Goal: Navigation & Orientation: Find specific page/section

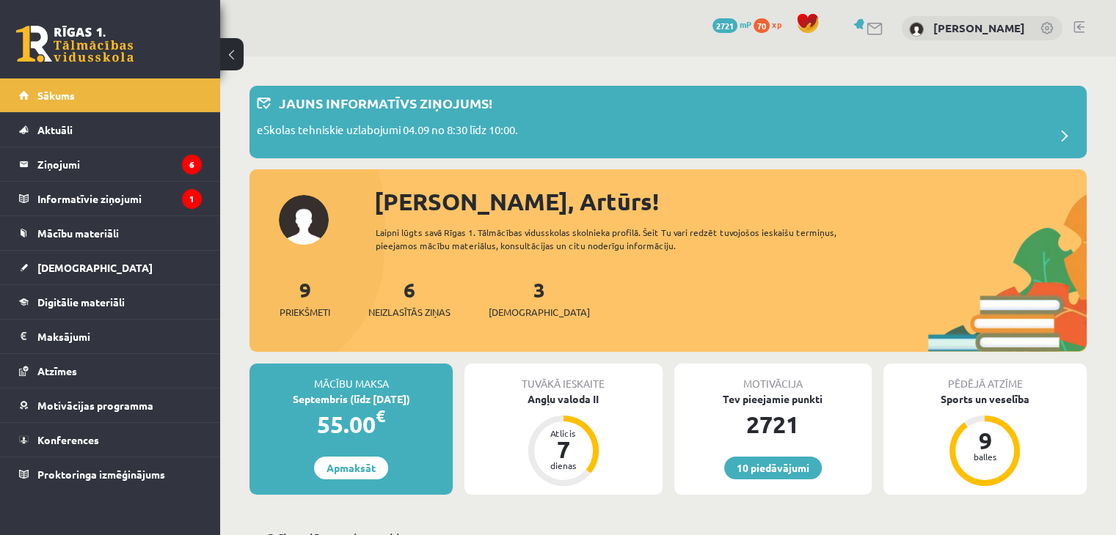
click at [583, 291] on div "9 Priekšmeti 6 Neizlasītās ziņas 3 Ieskaites" at bounding box center [667, 313] width 837 height 78
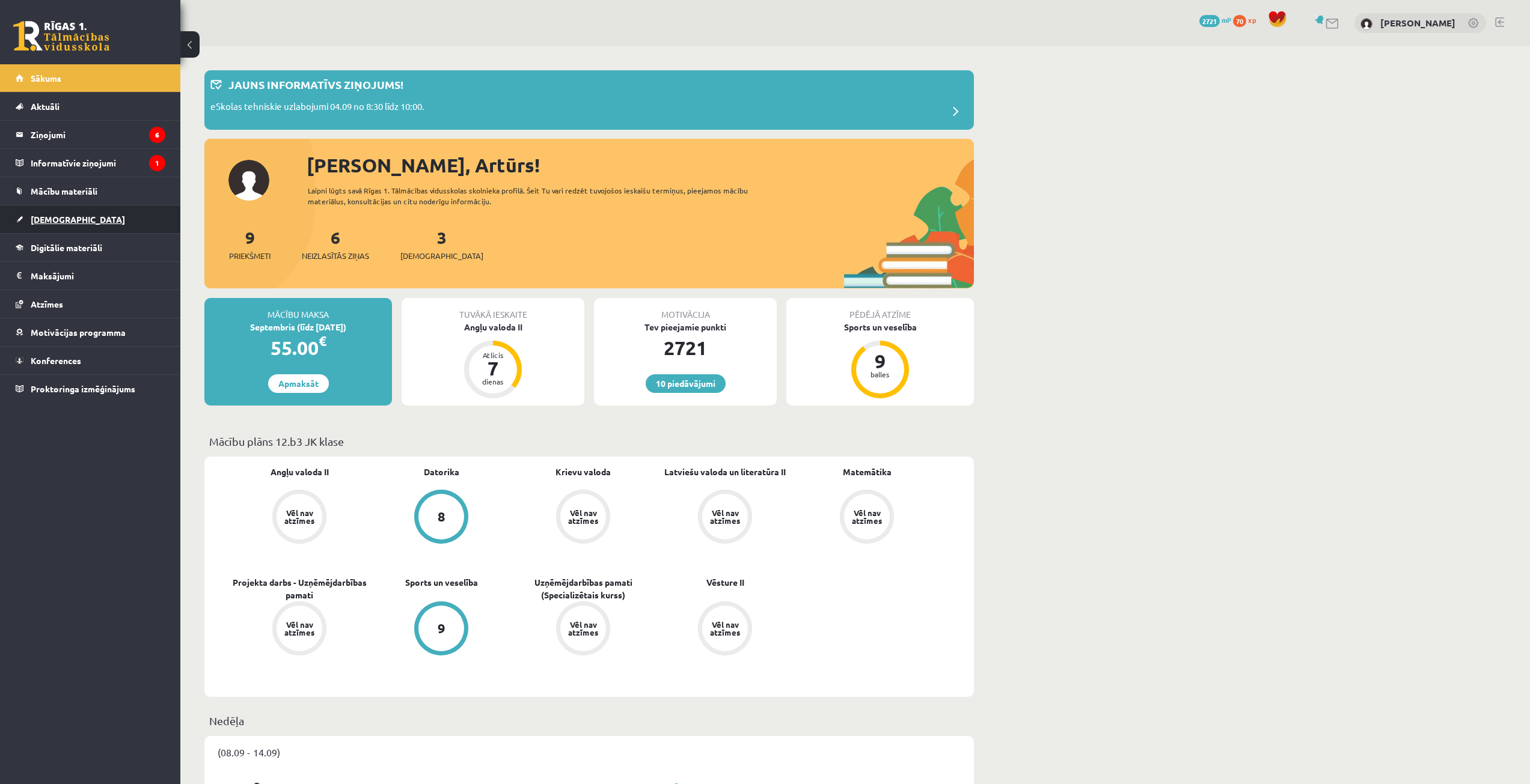
click at [51, 221] on span "[DEMOGRAPHIC_DATA]" at bounding box center [77, 219] width 94 height 11
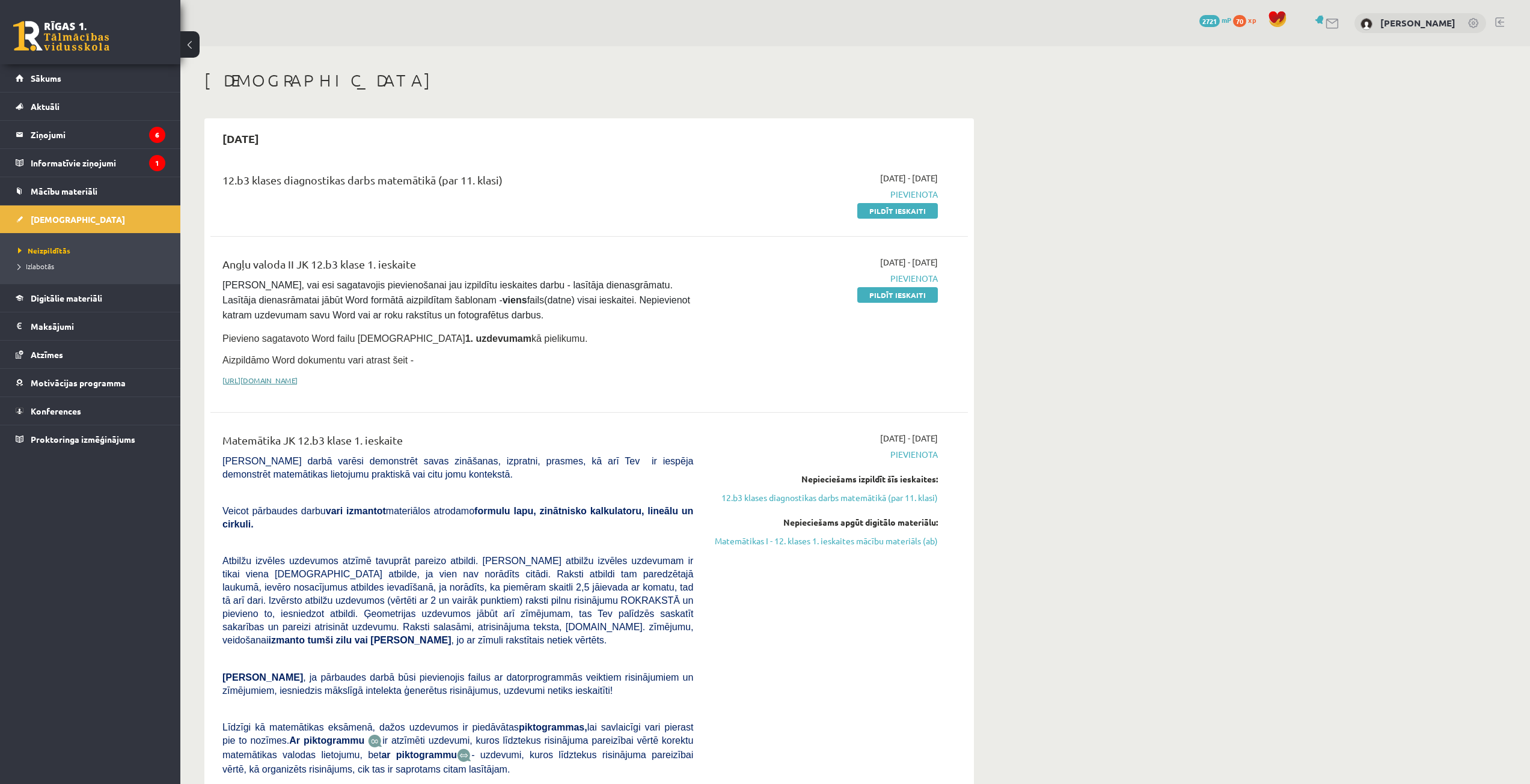
click at [297, 376] on link "[URL][DOMAIN_NAME]" at bounding box center [260, 380] width 75 height 10
click at [297, 379] on link "[URL][DOMAIN_NAME]" at bounding box center [260, 380] width 75 height 10
click at [297, 378] on link "[URL][DOMAIN_NAME]" at bounding box center [260, 380] width 75 height 10
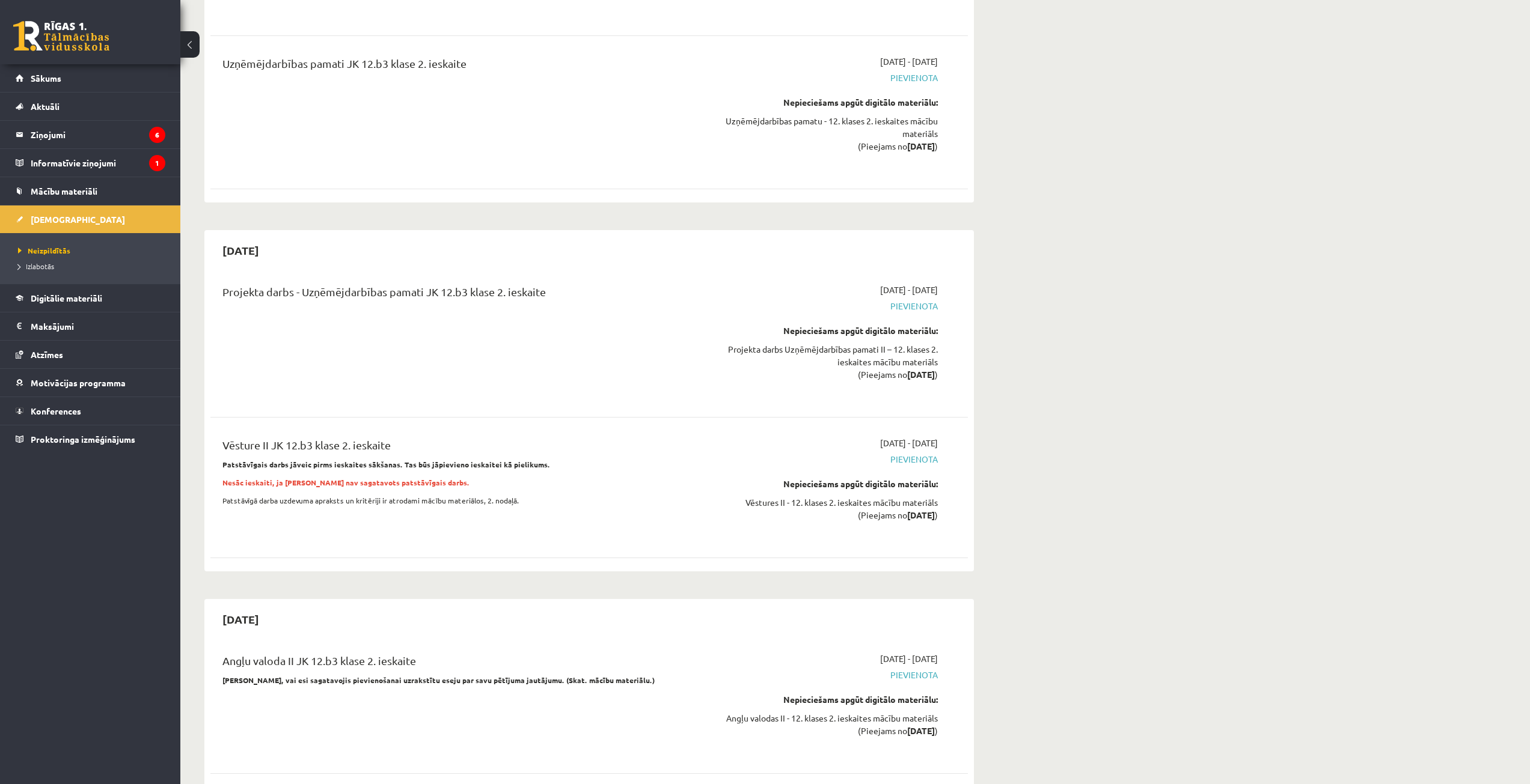
scroll to position [2764, 0]
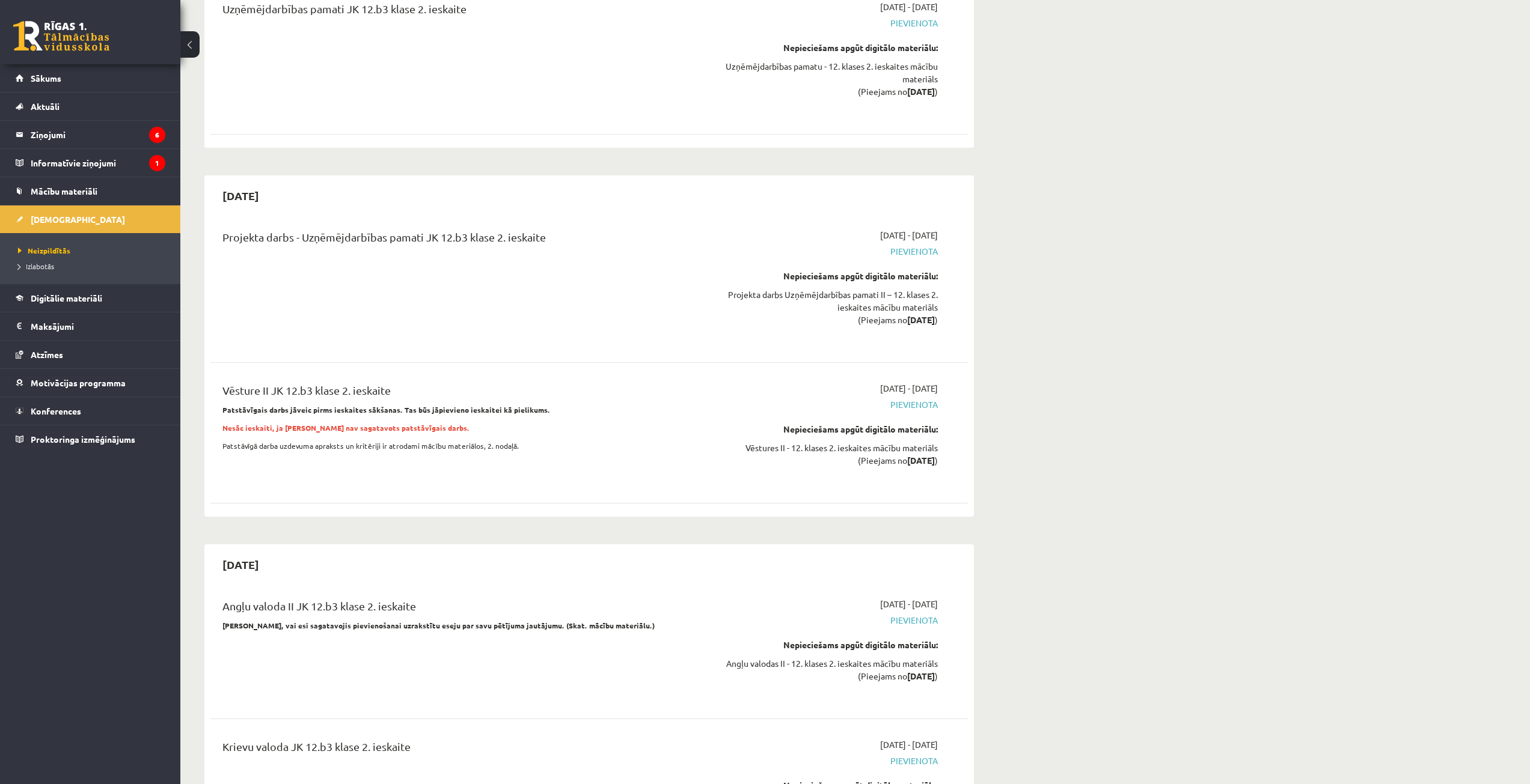
click at [914, 438] on span "Pievienota" at bounding box center [824, 620] width 227 height 12
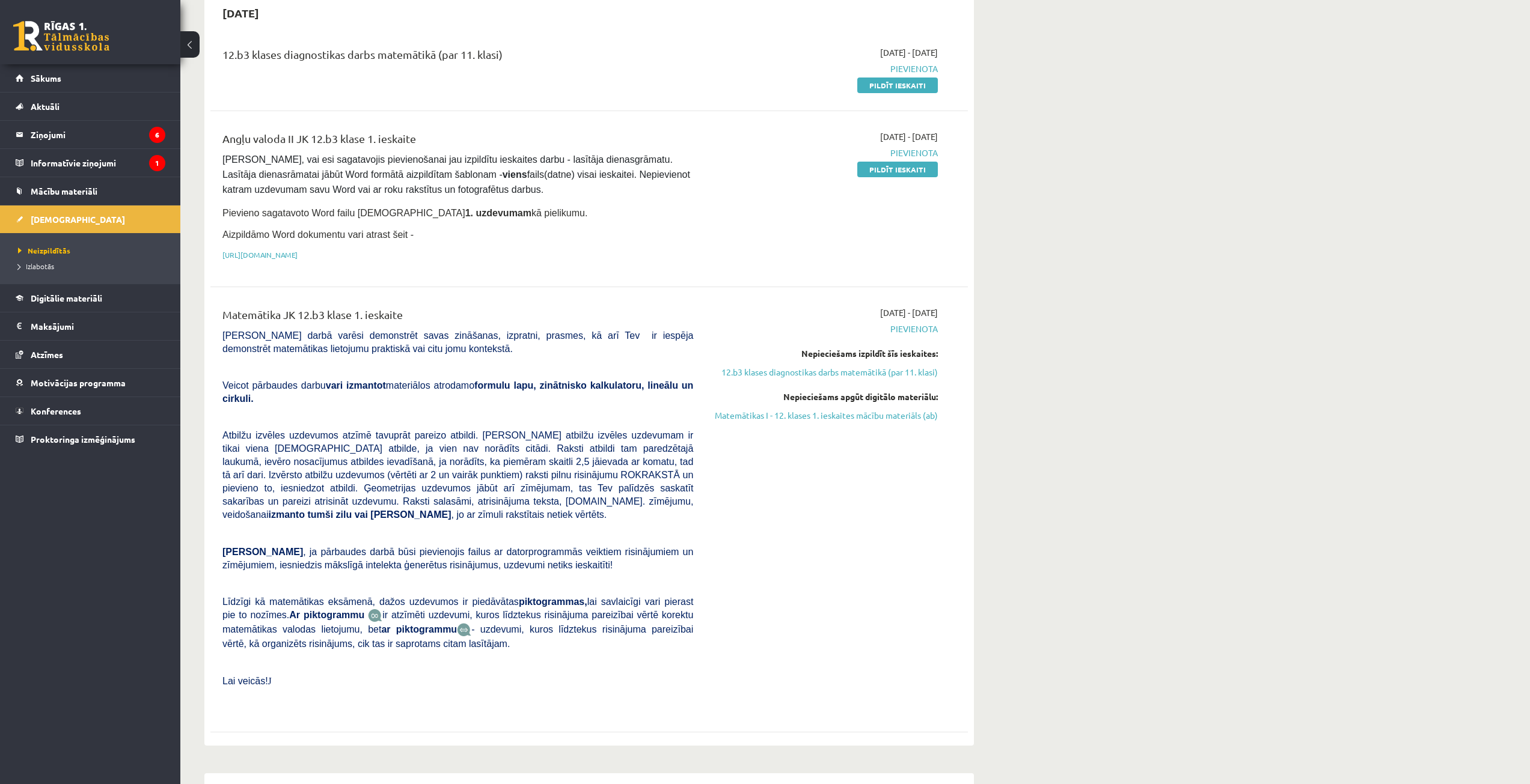
scroll to position [60, 0]
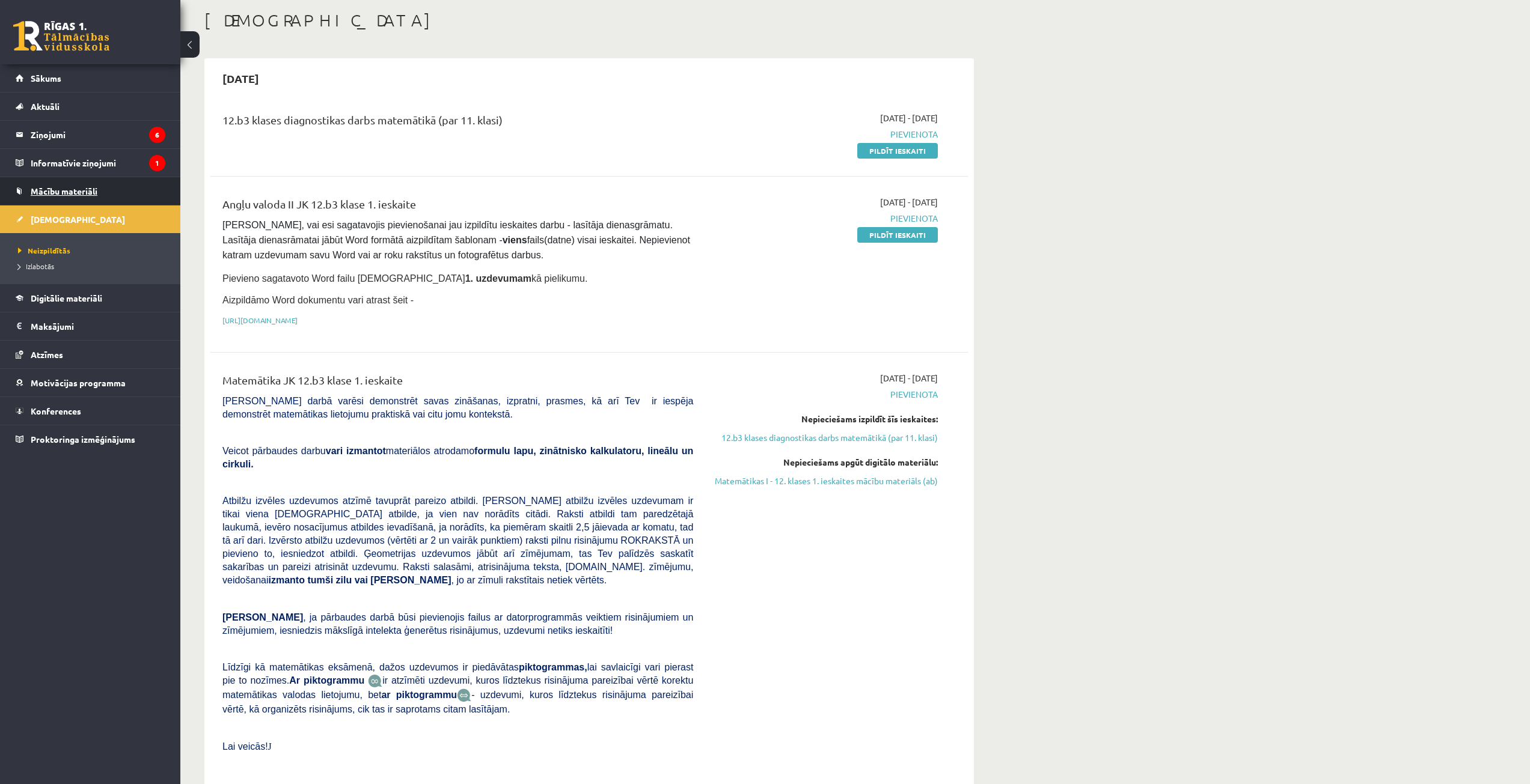
click at [48, 193] on span "Mācību materiāli" at bounding box center [63, 191] width 66 height 11
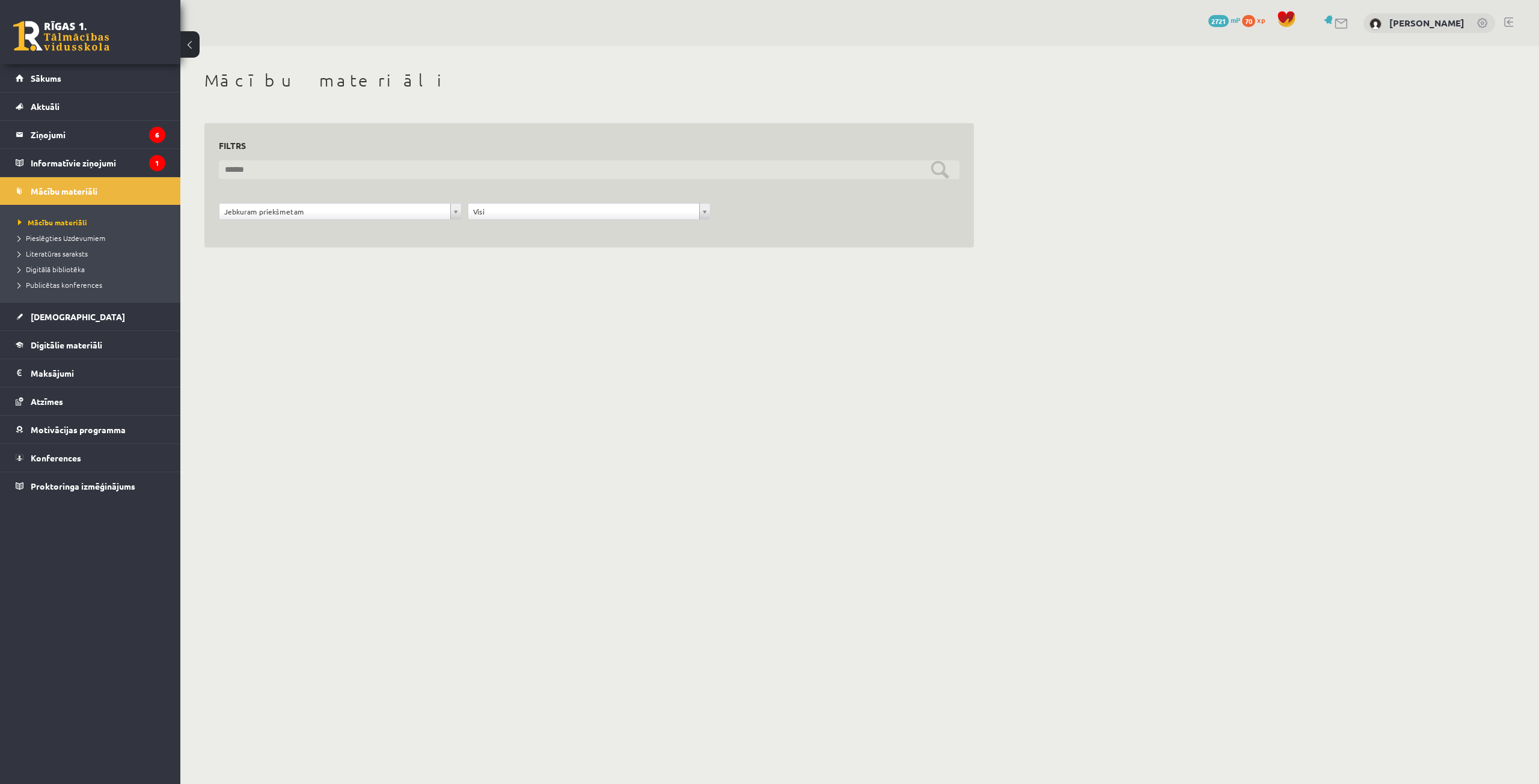
click at [301, 162] on input "text" at bounding box center [589, 170] width 741 height 19
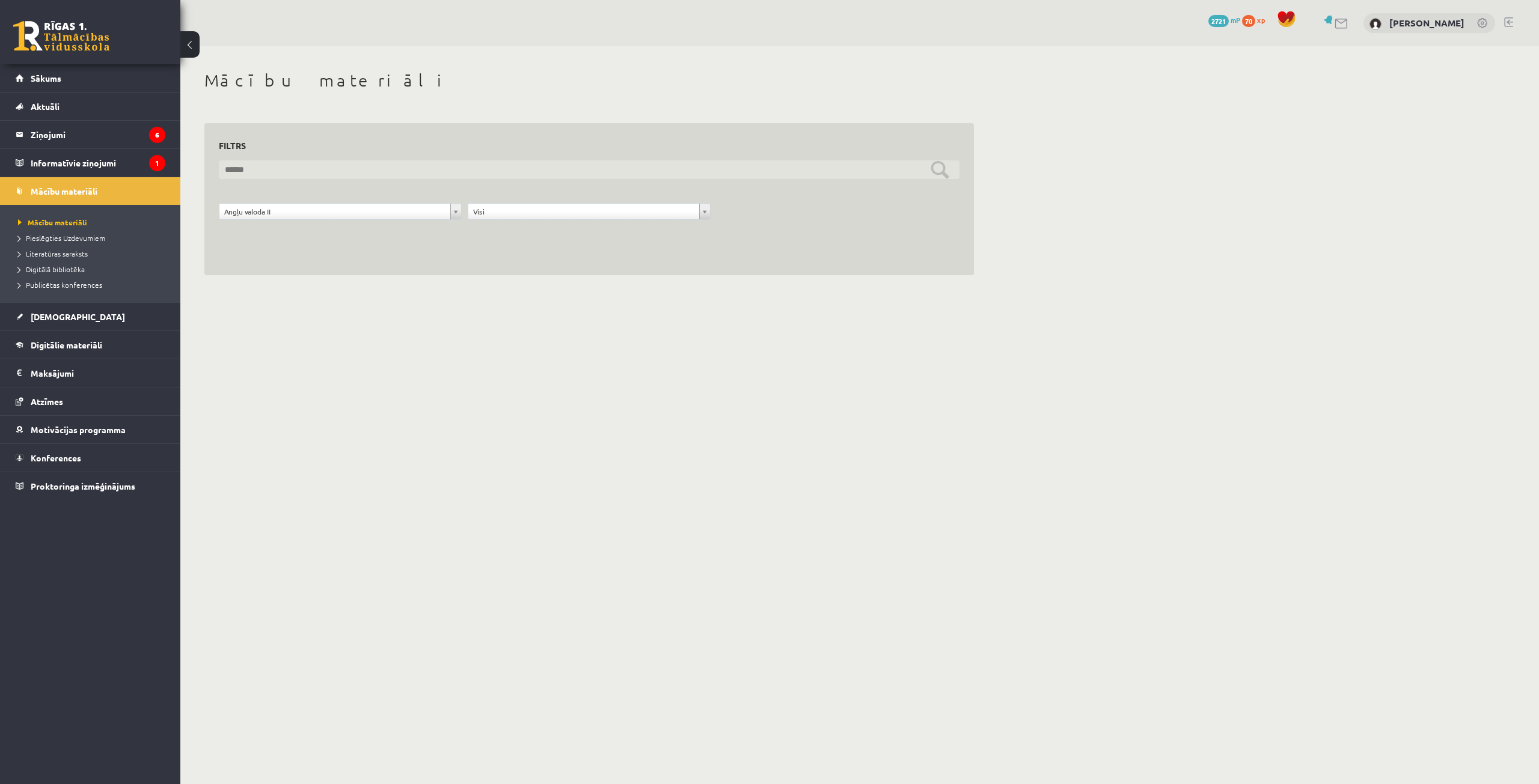
click at [914, 164] on input "text" at bounding box center [589, 170] width 741 height 19
click at [509, 326] on body "10 Dāvanas 2721 mP 70 xp [PERSON_NAME] Sākums Aktuāli Kā mācīties eSKOLĀ Kontak…" at bounding box center [770, 392] width 1539 height 784
drag, startPoint x: 741, startPoint y: 238, endPoint x: 699, endPoint y: 237, distance: 42.0
click at [740, 238] on div "**********" at bounding box center [588, 199] width 770 height 152
drag, startPoint x: 939, startPoint y: 167, endPoint x: 934, endPoint y: 174, distance: 8.6
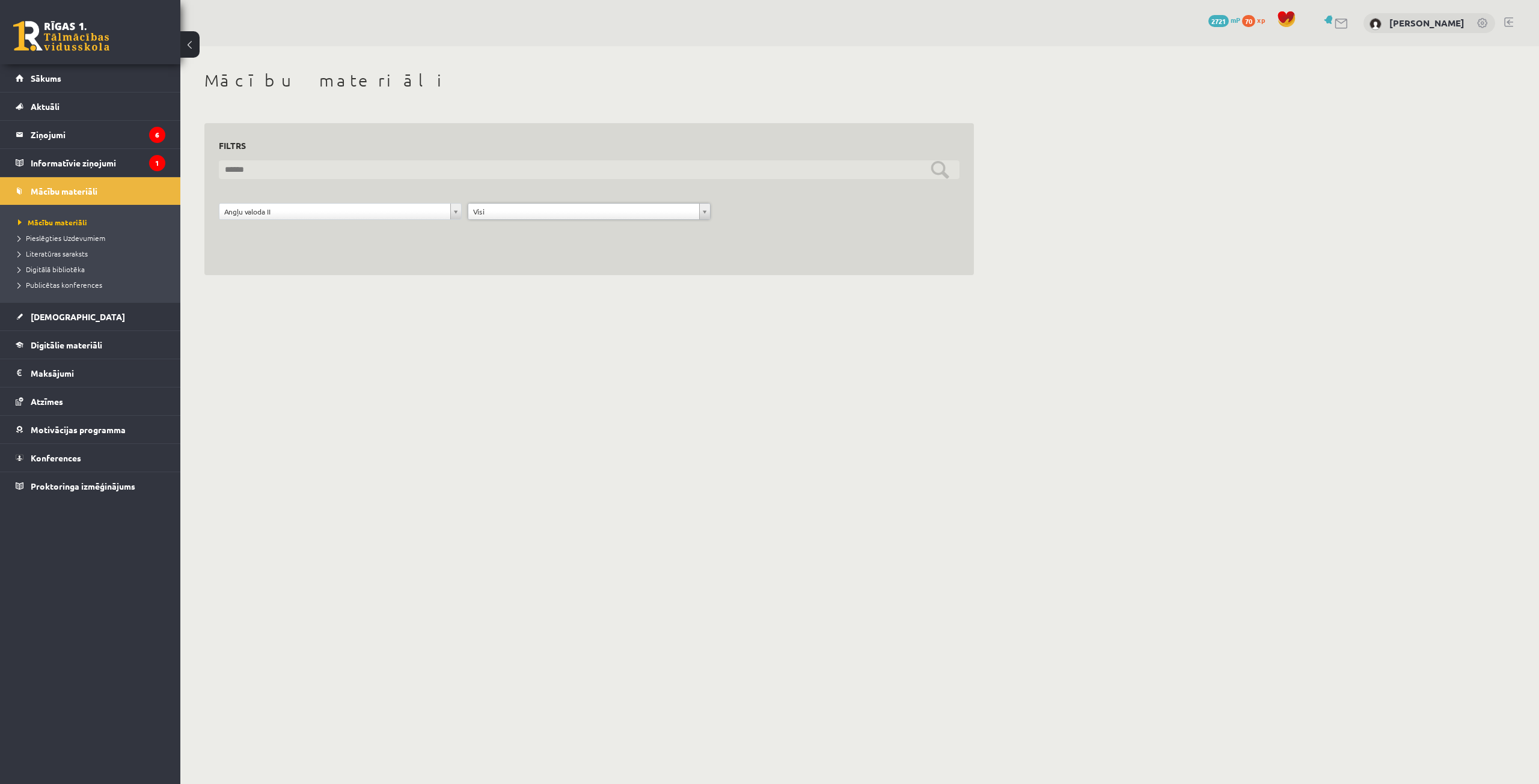
click at [914, 167] on input "text" at bounding box center [589, 170] width 741 height 19
click at [420, 276] on div "**********" at bounding box center [589, 172] width 818 height 253
click at [66, 222] on span "Mācību materiāli" at bounding box center [52, 223] width 69 height 10
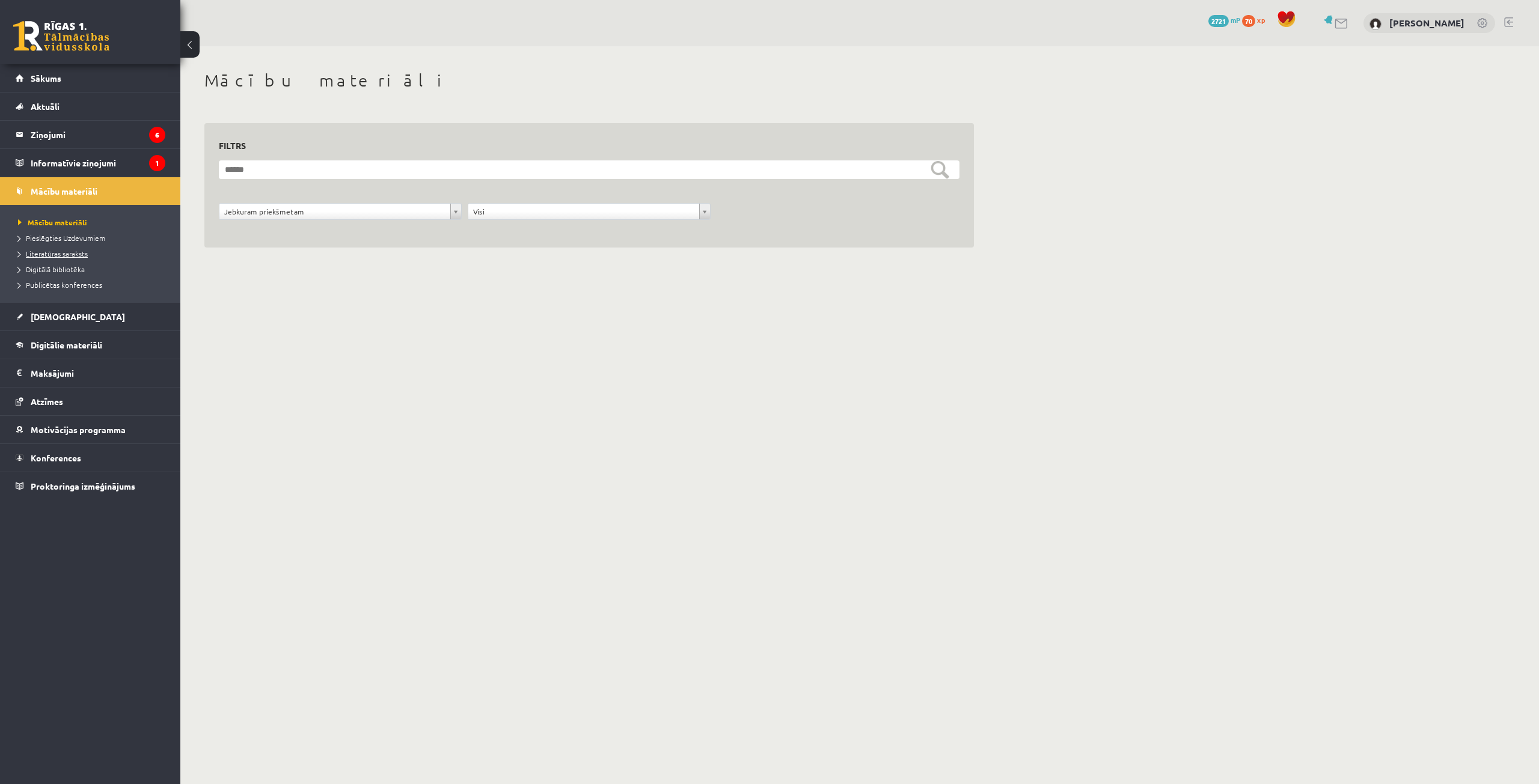
click at [46, 251] on span "Literatūras saraksts" at bounding box center [52, 254] width 70 height 10
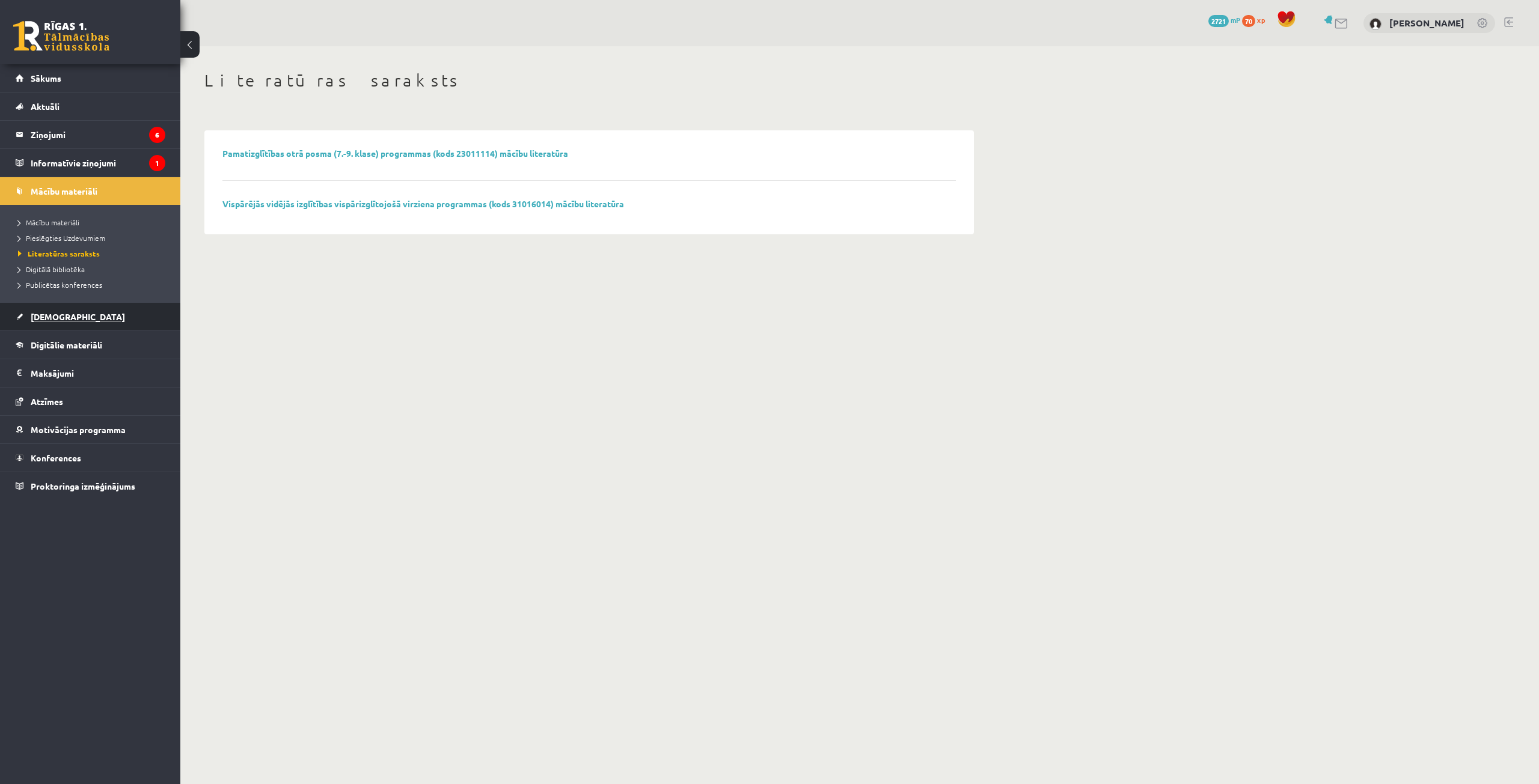
click at [51, 319] on span "[DEMOGRAPHIC_DATA]" at bounding box center [77, 316] width 94 height 11
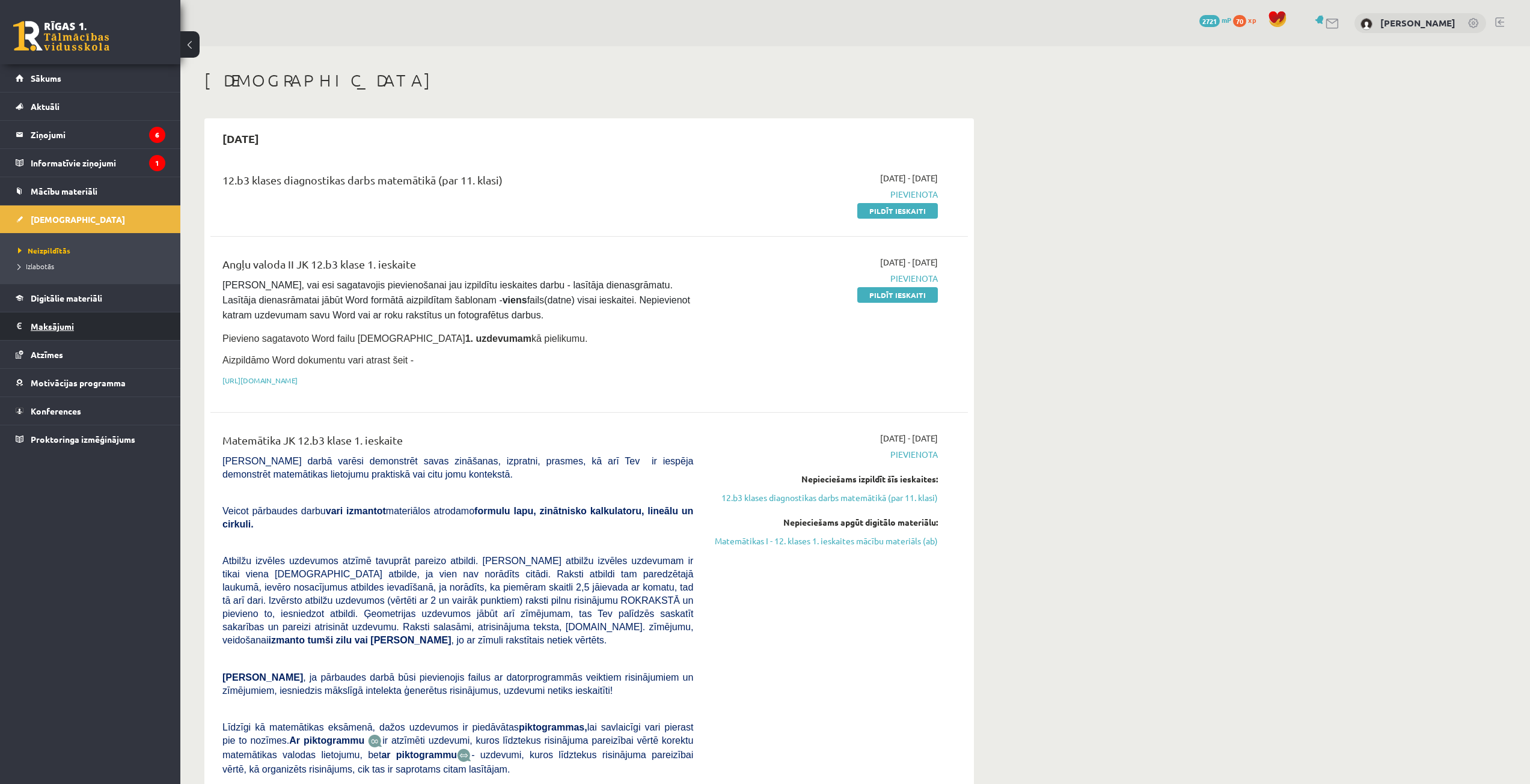
click at [52, 330] on legend "Maksājumi 0" at bounding box center [98, 326] width 134 height 28
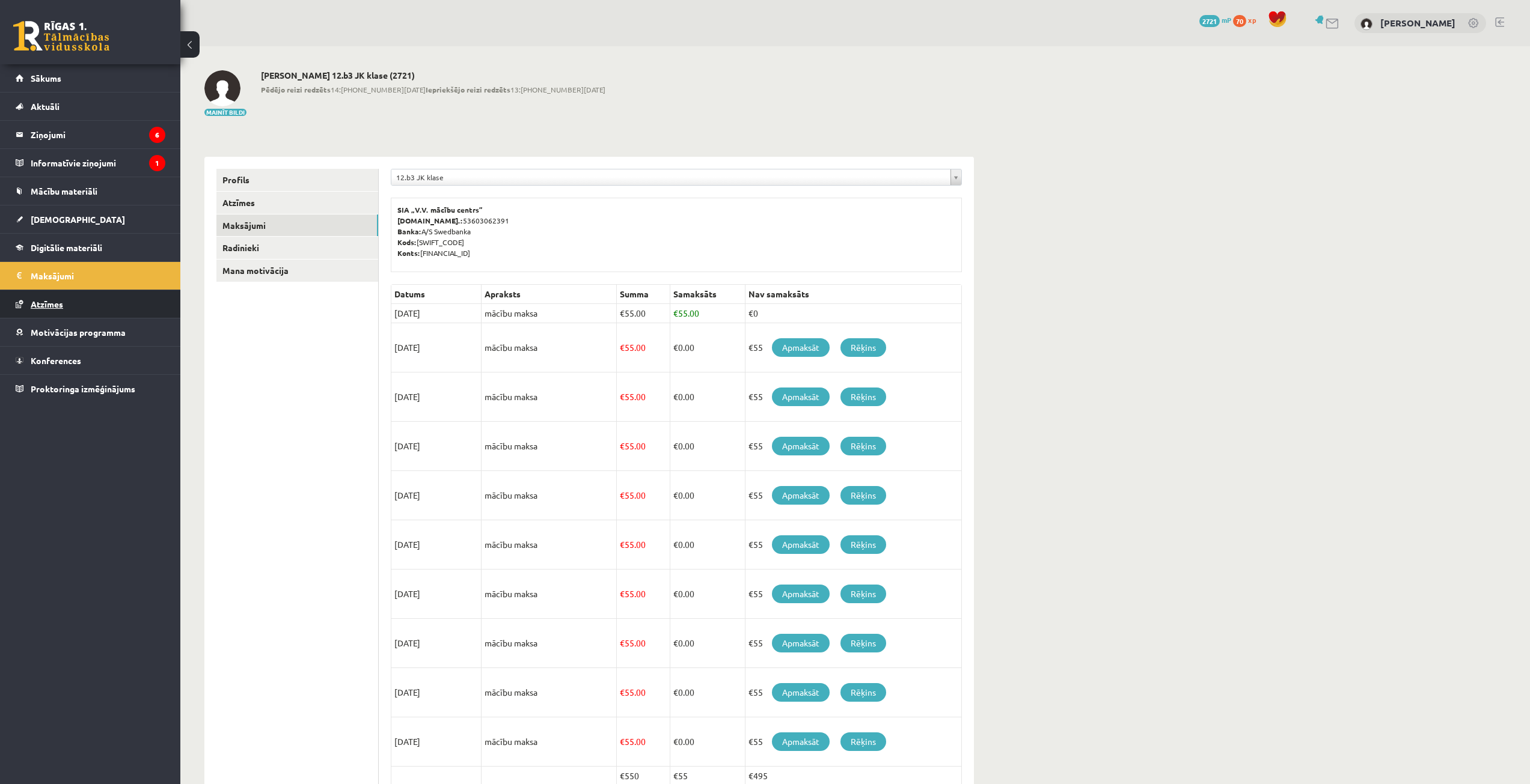
click at [45, 299] on link "Atzīmes" at bounding box center [90, 304] width 150 height 28
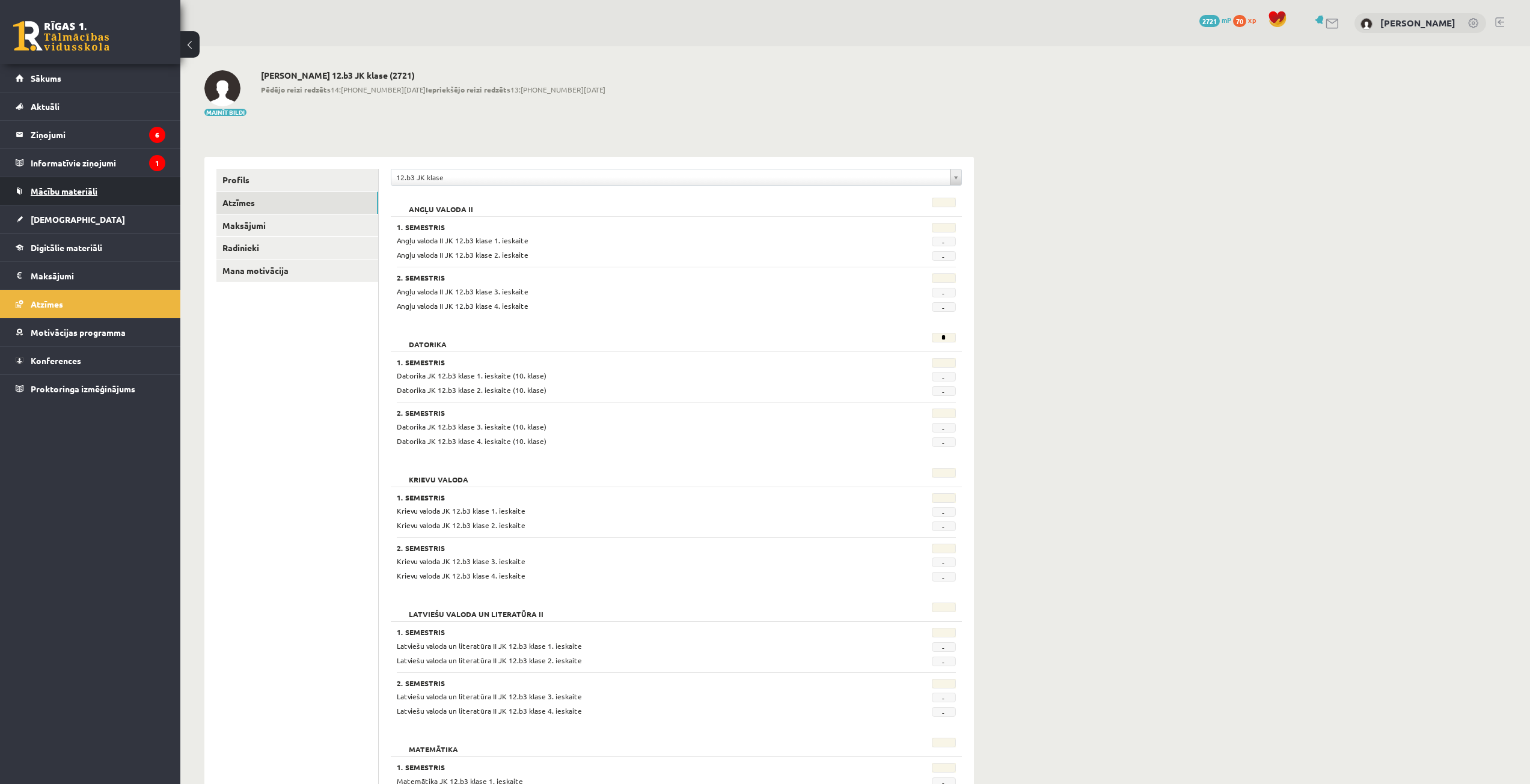
click at [48, 193] on span "Mācību materiāli" at bounding box center [63, 191] width 66 height 11
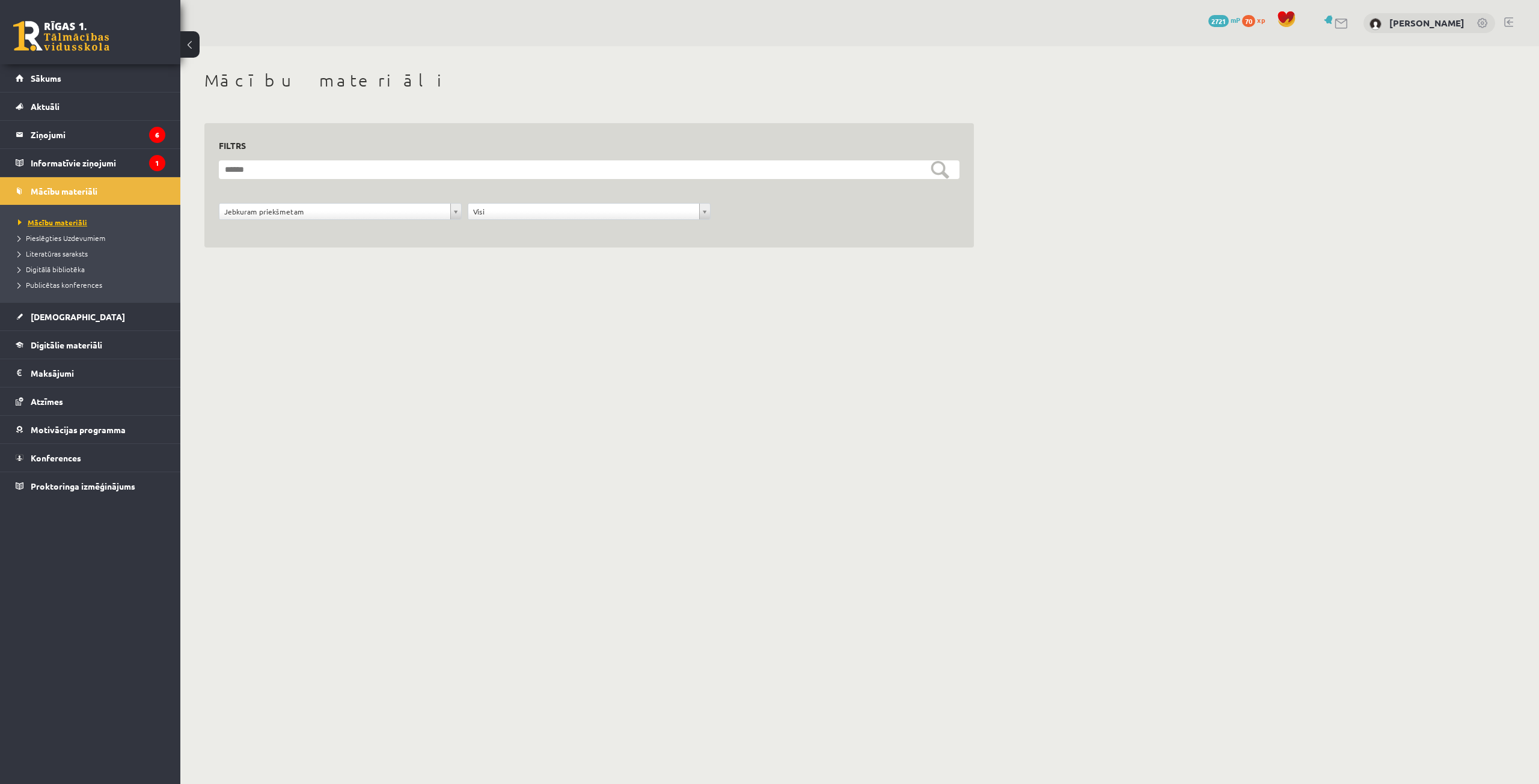
click at [57, 222] on span "Mācību materiāli" at bounding box center [52, 223] width 69 height 10
click at [50, 239] on span "Pieslēgties Uzdevumiem" at bounding box center [61, 238] width 87 height 10
click at [62, 256] on span "Literatūras saraksts" at bounding box center [52, 254] width 70 height 10
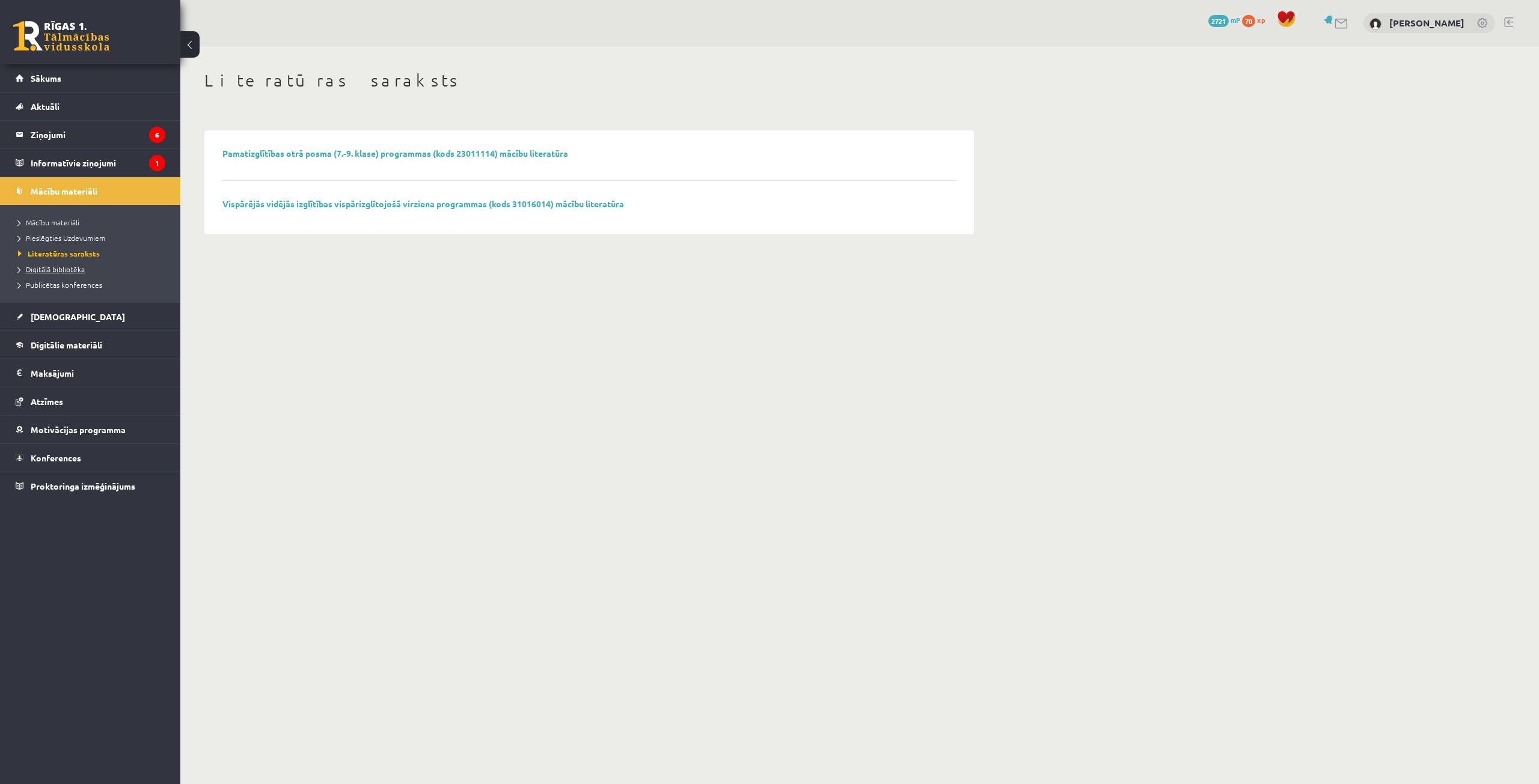
click at [46, 270] on span "Digitālā bibliotēka" at bounding box center [51, 270] width 66 height 10
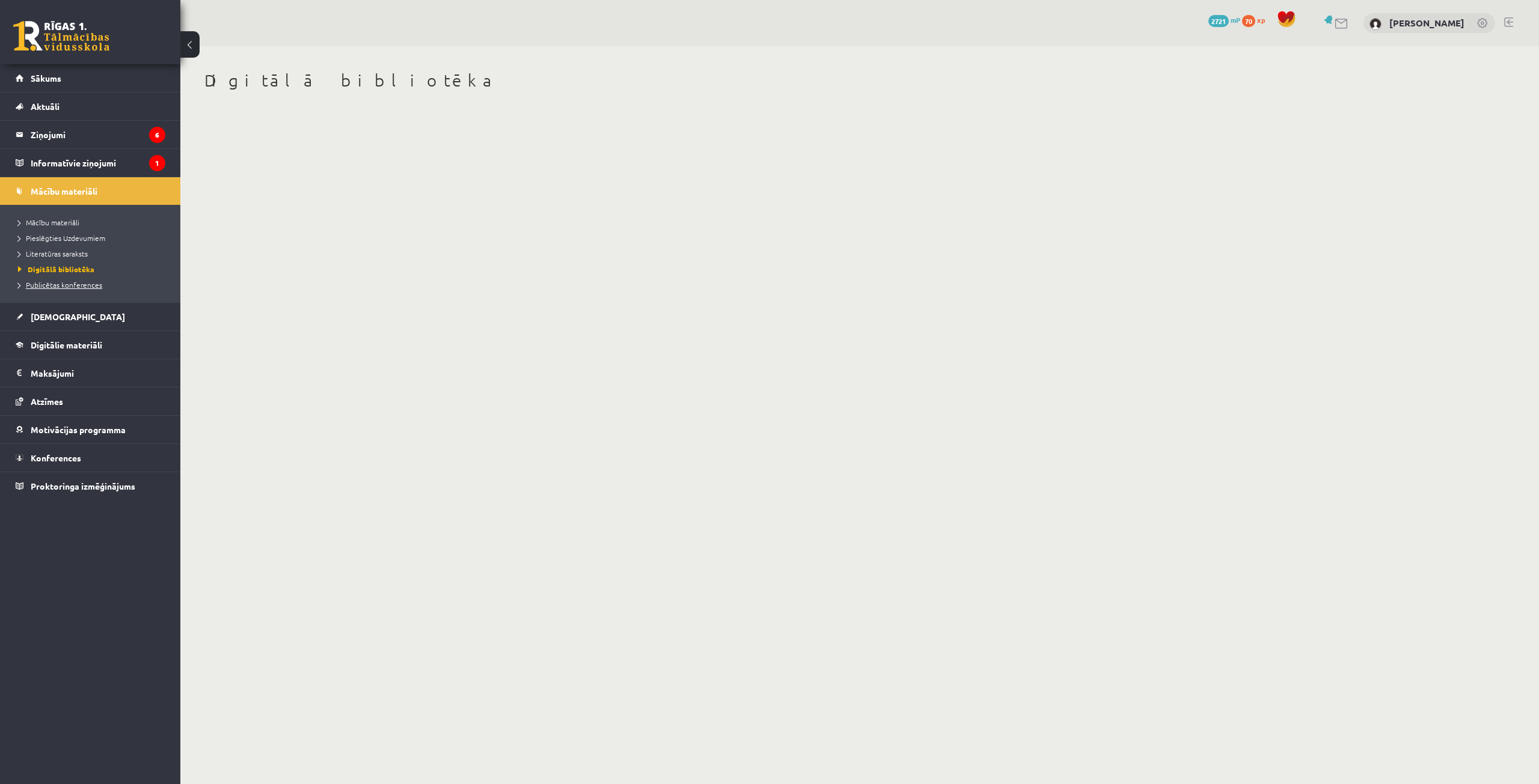
click at [48, 283] on span "Publicētas konferences" at bounding box center [60, 285] width 84 height 10
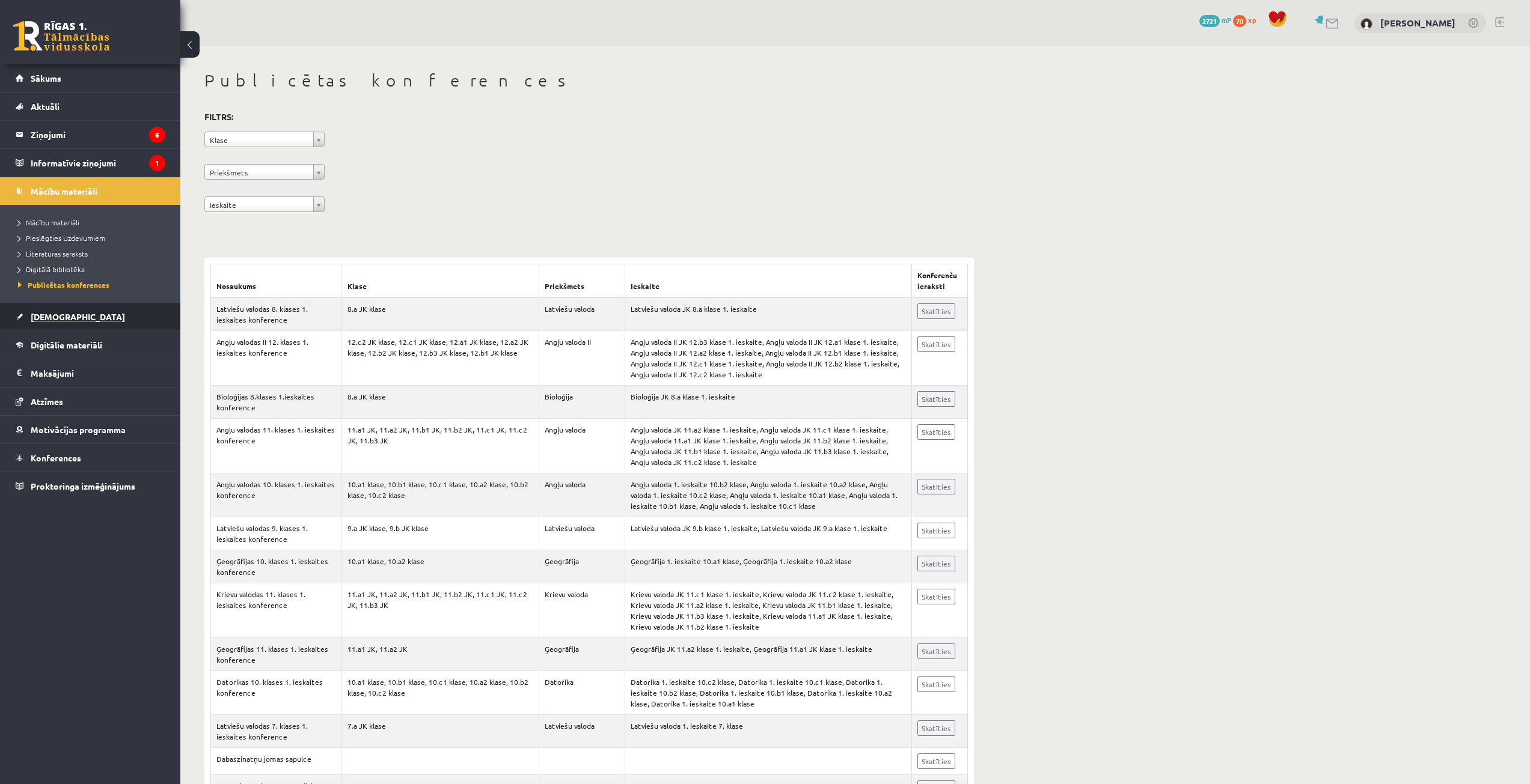
click at [57, 315] on span "[DEMOGRAPHIC_DATA]" at bounding box center [77, 316] width 94 height 11
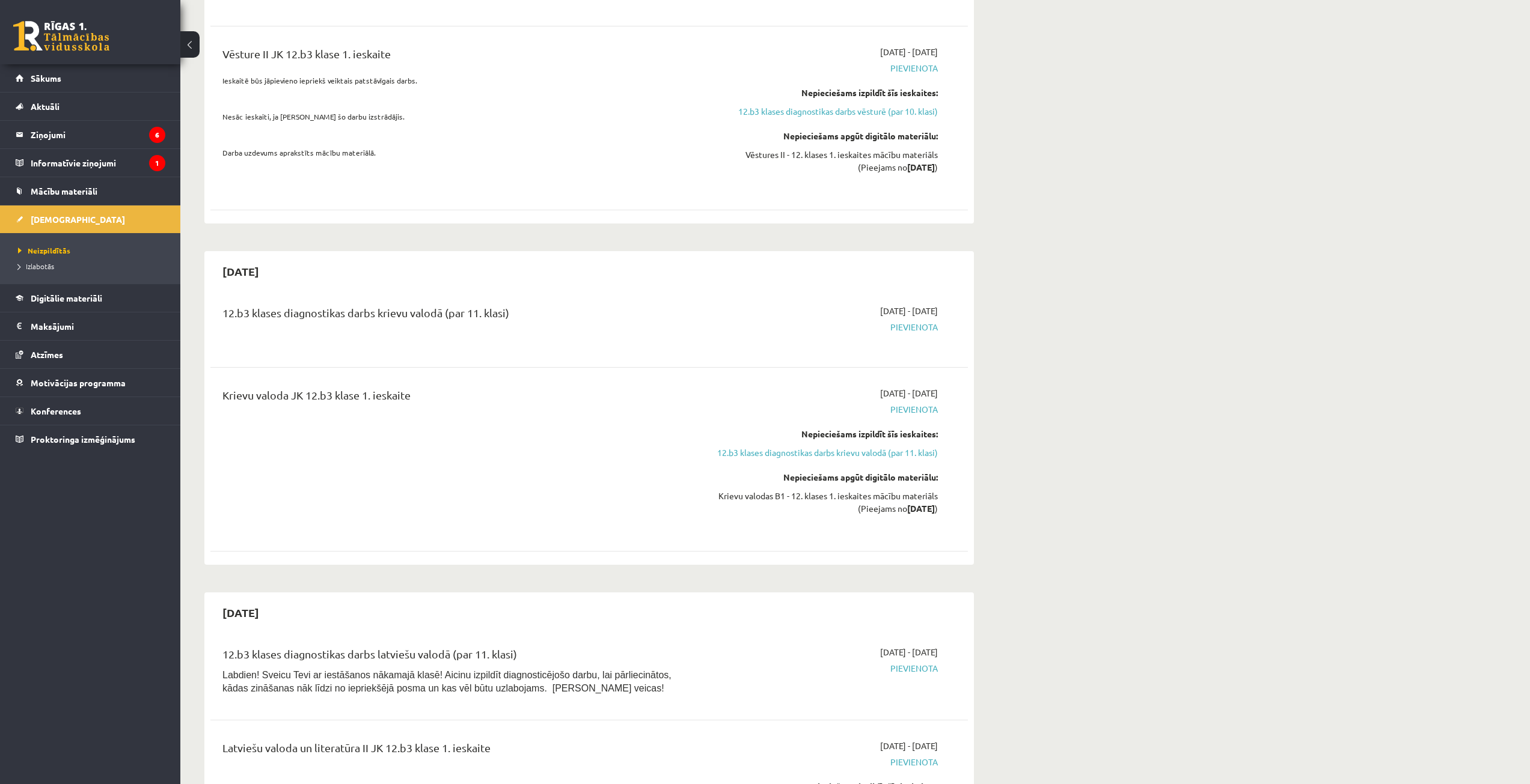
scroll to position [841, 0]
